Goal: Task Accomplishment & Management: Manage account settings

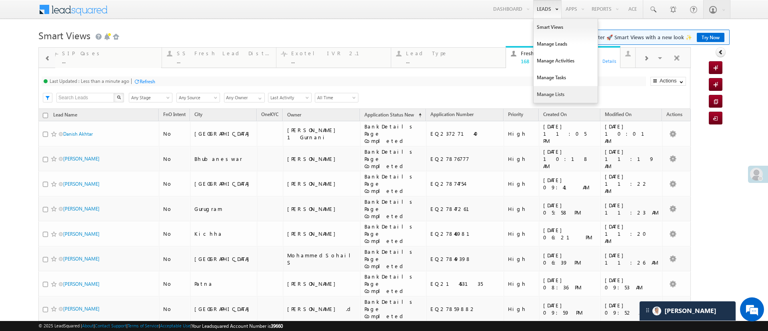
click at [544, 93] on link "Manage Lists" at bounding box center [565, 94] width 64 height 17
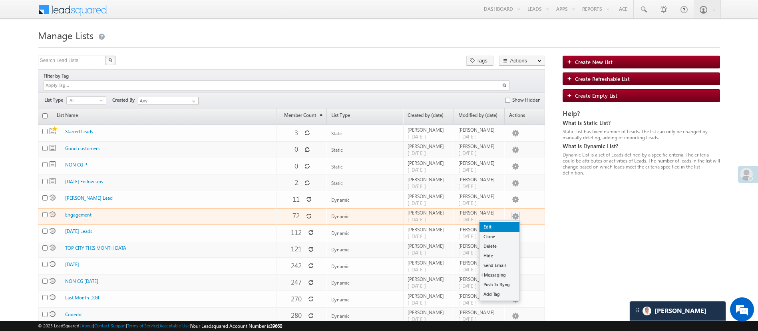
click at [511, 222] on link "Edit" at bounding box center [500, 227] width 40 height 10
checkbox input "true"
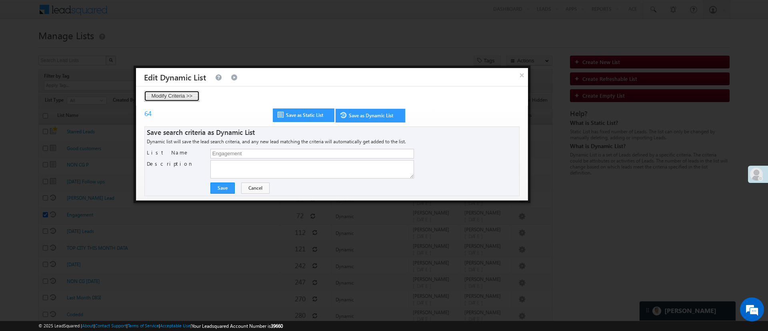
click at [188, 92] on button "Modify Criteria >>" at bounding box center [172, 95] width 56 height 11
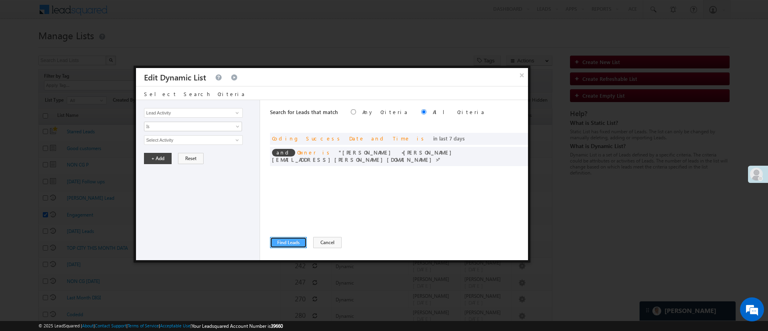
click at [296, 238] on button "Find Leads" at bounding box center [288, 242] width 37 height 11
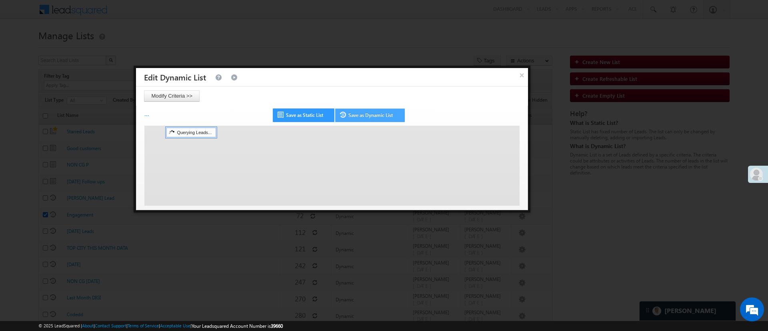
click at [382, 120] on link "Save as Dynamic List" at bounding box center [370, 115] width 70 height 14
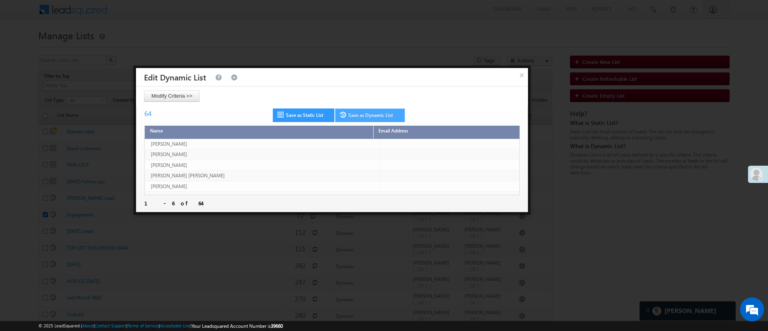
click at [354, 110] on link "Save as Dynamic List" at bounding box center [370, 115] width 70 height 14
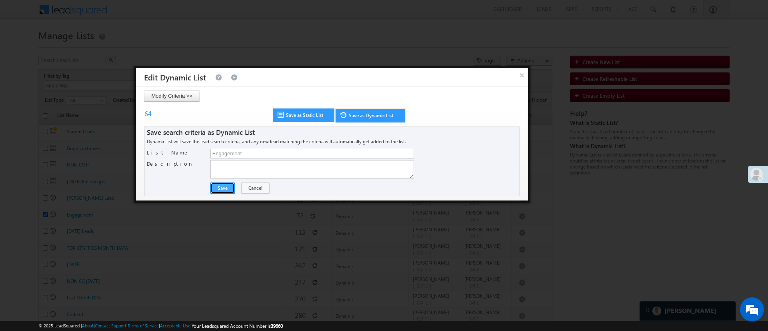
click at [226, 184] on button "Save" at bounding box center [222, 187] width 24 height 11
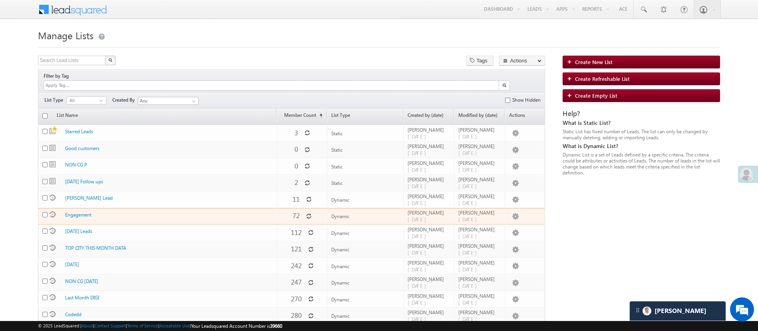
click at [307, 208] on td "72" at bounding box center [302, 216] width 51 height 17
click at [306, 213] on span at bounding box center [309, 216] width 6 height 7
click at [503, 279] on link "Push To Ryng" at bounding box center [500, 284] width 40 height 10
